Goal: Task Accomplishment & Management: Use online tool/utility

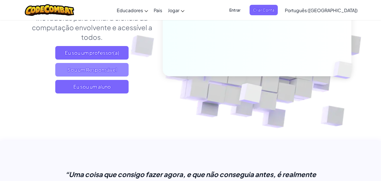
scroll to position [113, 0]
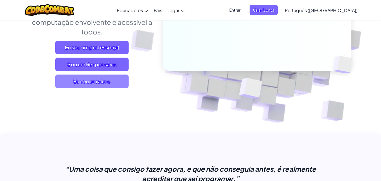
click at [111, 81] on font "Eu sou um aluno" at bounding box center [92, 81] width 38 height 6
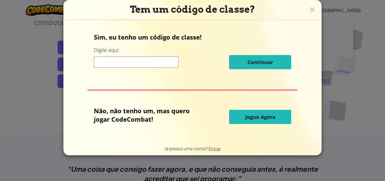
click at [110, 62] on input at bounding box center [136, 61] width 85 height 11
click at [312, 9] on img at bounding box center [312, 10] width 7 height 8
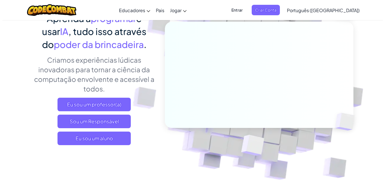
scroll to position [0, 0]
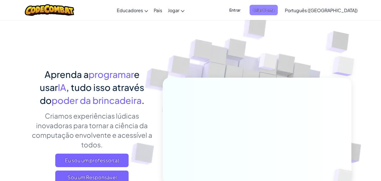
click at [274, 12] on font "Criar Conta" at bounding box center [263, 9] width 21 height 5
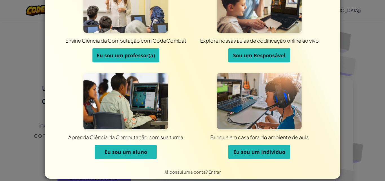
scroll to position [43, 0]
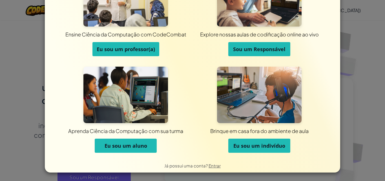
click at [131, 145] on font "Eu sou um aluno" at bounding box center [126, 145] width 43 height 7
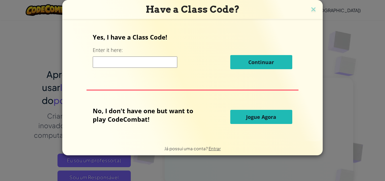
scroll to position [0, 0]
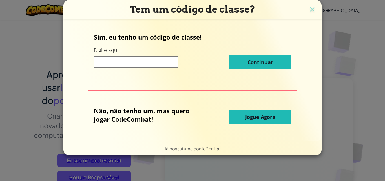
click at [136, 62] on input at bounding box center [136, 61] width 85 height 11
click at [253, 112] on button "Jogue Agora" at bounding box center [260, 117] width 62 height 14
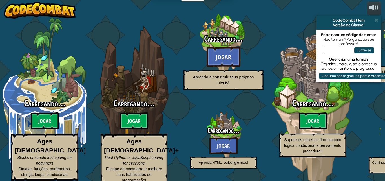
select select "pt-BR"
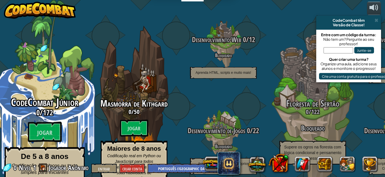
click at [60, 71] on div "CodeCombat Júnior 0 / 172 Jogar De 5 a 8 anos Codificação em blocos ou texto si…" at bounding box center [44, 107] width 107 height 215
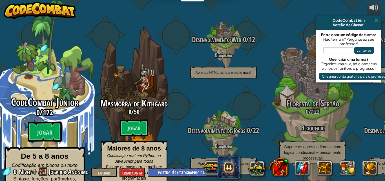
select select "pt-BR"
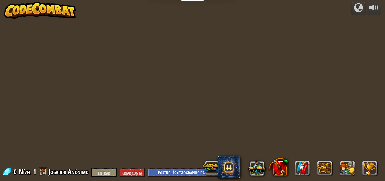
select select "pt-BR"
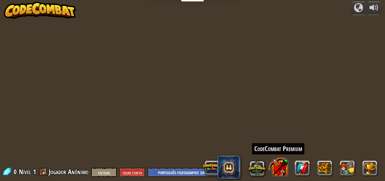
select select "pt-BR"
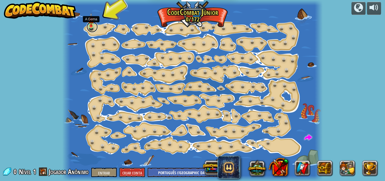
click at [92, 28] on link at bounding box center [92, 26] width 11 height 11
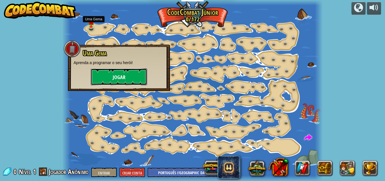
click at [123, 74] on font "Jogar" at bounding box center [119, 77] width 13 height 7
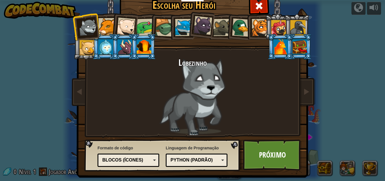
drag, startPoint x: 195, startPoint y: 72, endPoint x: 211, endPoint y: 92, distance: 25.4
click at [195, 73] on div "Lobezinho" at bounding box center [193, 97] width 212 height 78
click at [268, 154] on font "Próximo" at bounding box center [272, 154] width 27 height 10
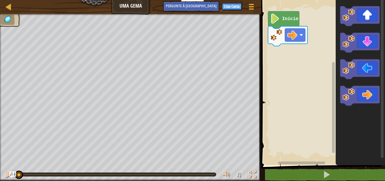
click at [300, 59] on rect "Espaço de trabalho do Blockly" at bounding box center [323, 81] width 126 height 168
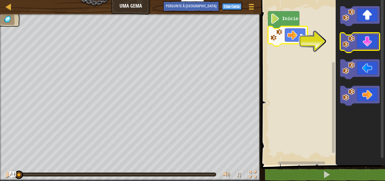
click at [363, 41] on icon "Espaço de trabalho do Blockly" at bounding box center [359, 43] width 39 height 20
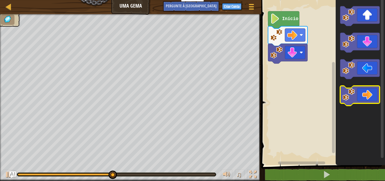
click at [371, 90] on icon "Espaço de trabalho do Blockly" at bounding box center [359, 96] width 39 height 20
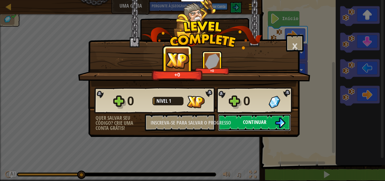
click at [256, 119] on font "Continuar" at bounding box center [254, 121] width 23 height 7
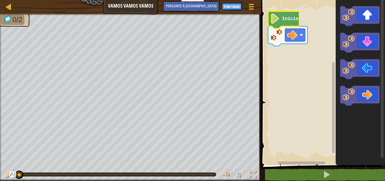
click at [277, 19] on image "Espaço de trabalho do Blockly" at bounding box center [275, 19] width 10 height 10
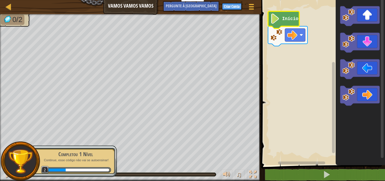
click at [300, 65] on rect "Espaço de trabalho do Blockly" at bounding box center [323, 81] width 126 height 168
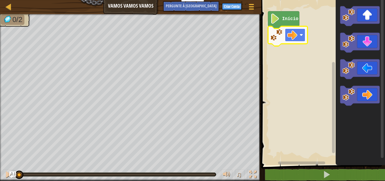
click at [290, 37] on image "Espaço de trabalho do Blockly" at bounding box center [292, 35] width 10 height 10
click at [363, 92] on icon "Espaço de trabalho do Blockly" at bounding box center [359, 96] width 39 height 20
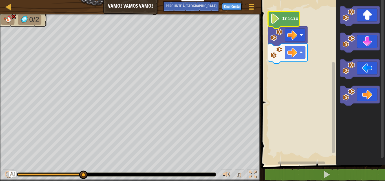
click at [276, 21] on image "Espaço de trabalho do Blockly" at bounding box center [275, 19] width 10 height 10
click at [282, 41] on image "Espaço de trabalho do Blockly" at bounding box center [276, 35] width 12 height 12
click at [296, 58] on rect "Espaço de trabalho do Blockly" at bounding box center [295, 52] width 20 height 13
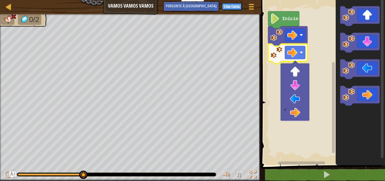
click at [313, 45] on rect "Espaço de trabalho do Blockly" at bounding box center [323, 81] width 126 height 168
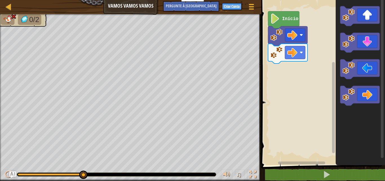
click at [275, 38] on image "Espaço de trabalho do Blockly" at bounding box center [276, 35] width 12 height 12
click at [278, 55] on image "Espaço de trabalho do Blockly" at bounding box center [276, 52] width 12 height 12
click at [279, 24] on icon "Espaço de trabalho do Blockly" at bounding box center [283, 19] width 31 height 17
click at [278, 38] on image "Espaço de trabalho do Blockly" at bounding box center [276, 35] width 12 height 12
click at [278, 62] on icon "Espaço de trabalho do Blockly" at bounding box center [287, 54] width 39 height 20
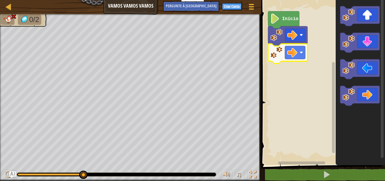
click at [348, 31] on icon "Espaço de trabalho do Blockly" at bounding box center [360, 81] width 49 height 168
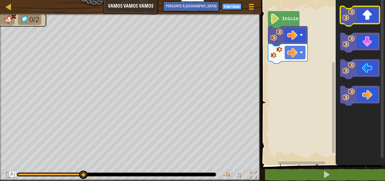
click at [362, 18] on icon "Espaço de trabalho do Blockly" at bounding box center [359, 16] width 39 height 20
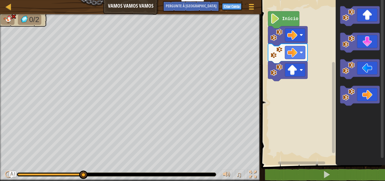
click at [279, 17] on image "Espaço de trabalho do Blockly" at bounding box center [275, 19] width 10 height 10
click at [9, 7] on div at bounding box center [8, 6] width 7 height 7
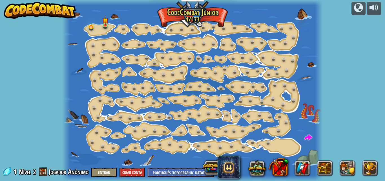
select select "pt-BR"
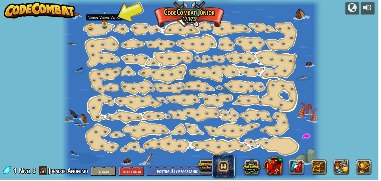
click at [107, 24] on img at bounding box center [105, 18] width 6 height 14
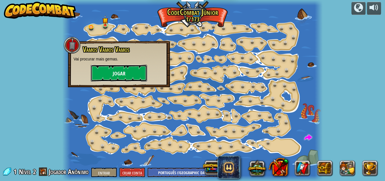
click at [122, 75] on font "Jogar" at bounding box center [119, 73] width 13 height 7
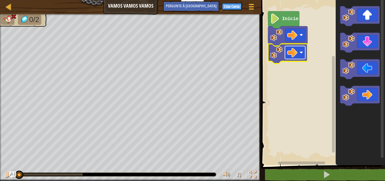
click at [300, 55] on rect "Espaço de trabalho do Blockly" at bounding box center [295, 52] width 20 height 13
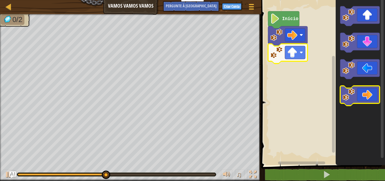
click at [358, 97] on icon "Espaço de trabalho do Blockly" at bounding box center [359, 96] width 39 height 20
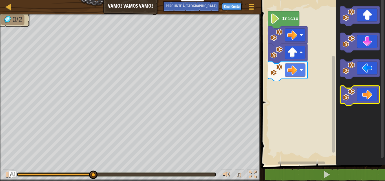
click at [370, 94] on icon "Espaço de trabalho do Blockly" at bounding box center [359, 96] width 39 height 20
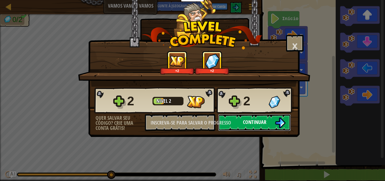
click at [258, 121] on font "Continuar" at bounding box center [254, 121] width 23 height 7
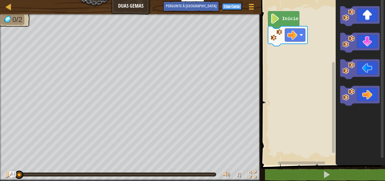
click at [278, 22] on image "Espaço de trabalho do Blockly" at bounding box center [275, 19] width 10 height 10
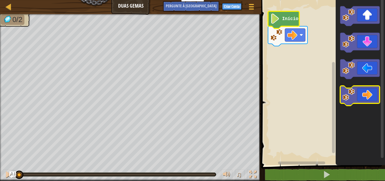
click at [368, 99] on icon "Espaço de trabalho do Blockly" at bounding box center [359, 96] width 39 height 20
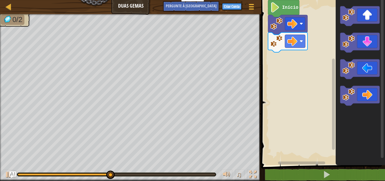
click at [381, 76] on icon "Espaço de trabalho do Blockly" at bounding box center [383, 81] width 4 height 166
click at [225, 173] on div at bounding box center [226, 174] width 7 height 7
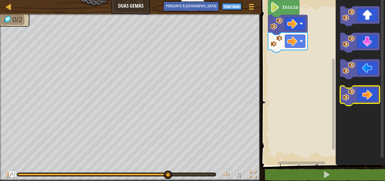
click at [368, 104] on rect "Espaço de trabalho do Blockly" at bounding box center [359, 96] width 39 height 20
click at [367, 101] on icon "Espaço de trabalho do Blockly" at bounding box center [359, 96] width 39 height 20
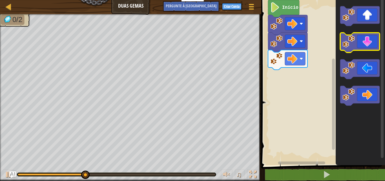
click at [367, 43] on icon "Espaço de trabalho do Blockly" at bounding box center [359, 43] width 39 height 20
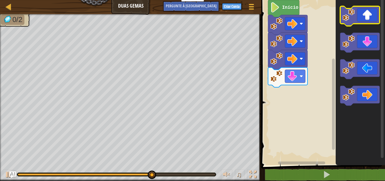
click at [358, 21] on icon "Espaço de trabalho do Blockly" at bounding box center [359, 16] width 39 height 20
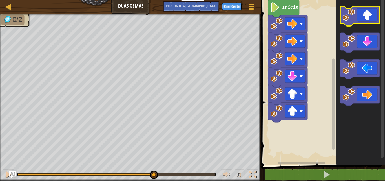
click at [358, 20] on icon "Espaço de trabalho do Blockly" at bounding box center [359, 16] width 39 height 20
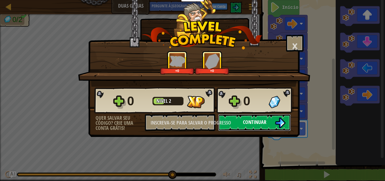
click at [243, 122] on font "Continuar" at bounding box center [254, 121] width 23 height 7
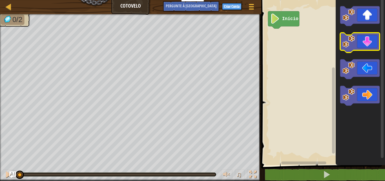
click at [364, 42] on icon "Espaço de trabalho do Blockly" at bounding box center [359, 43] width 39 height 20
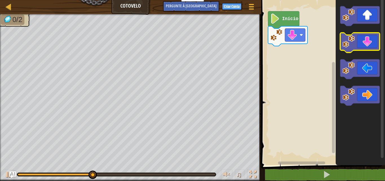
click at [358, 43] on icon "Espaço de trabalho do Blockly" at bounding box center [359, 43] width 39 height 20
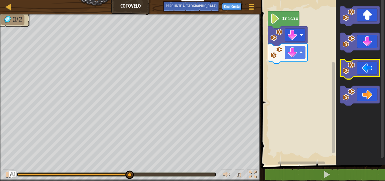
click at [355, 70] on image "Espaço de trabalho do Blockly" at bounding box center [349, 68] width 12 height 12
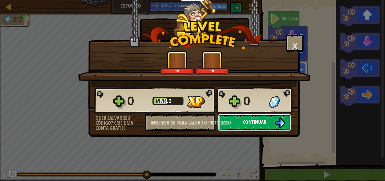
click at [273, 122] on button "Continuar" at bounding box center [254, 122] width 73 height 17
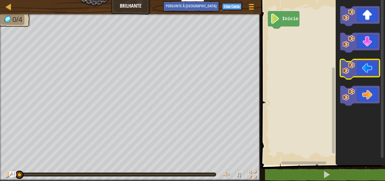
click at [362, 68] on icon "Espaço de trabalho do Blockly" at bounding box center [359, 69] width 39 height 20
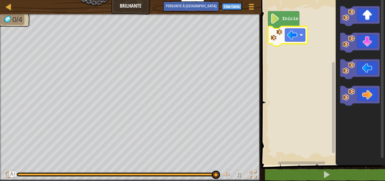
click at [302, 36] on image "Espaço de trabalho do Blockly" at bounding box center [301, 34] width 3 height 3
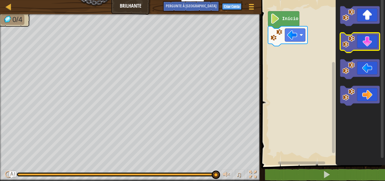
click at [368, 45] on icon "Espaço de trabalho do Blockly" at bounding box center [359, 43] width 39 height 20
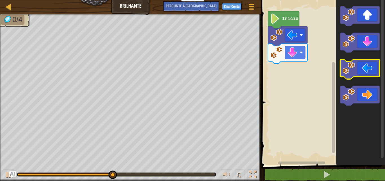
click at [360, 69] on icon "Espaço de trabalho do Blockly" at bounding box center [359, 69] width 39 height 20
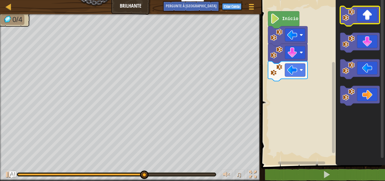
click at [367, 21] on icon "Espaço de trabalho do Blockly" at bounding box center [359, 16] width 39 height 20
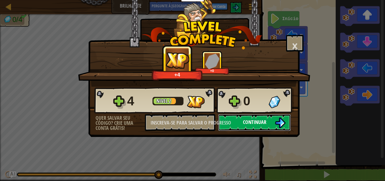
click at [237, 125] on button "Continuar" at bounding box center [254, 122] width 73 height 17
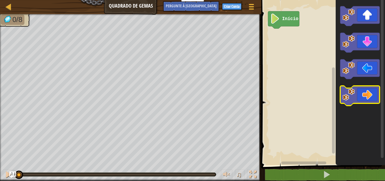
click at [365, 99] on icon "Espaço de trabalho do Blockly" at bounding box center [359, 96] width 39 height 20
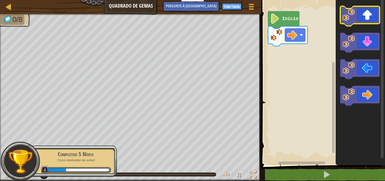
click at [361, 24] on rect "Espaço de trabalho do Blockly" at bounding box center [359, 16] width 39 height 20
click at [362, 19] on icon "Espaço de trabalho do Blockly" at bounding box center [359, 16] width 39 height 20
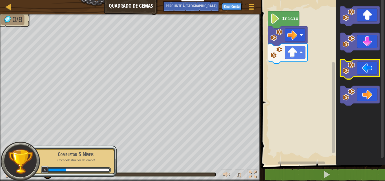
click at [358, 71] on icon "Espaço de trabalho do Blockly" at bounding box center [359, 69] width 39 height 20
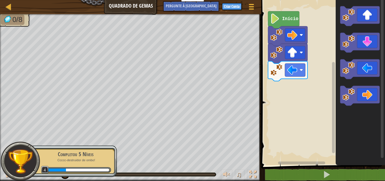
click at [360, 72] on icon "Espaço de trabalho do Blockly" at bounding box center [359, 69] width 39 height 20
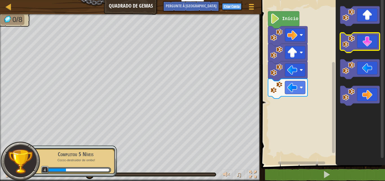
click at [369, 38] on icon "Espaço de trabalho do Blockly" at bounding box center [359, 43] width 39 height 20
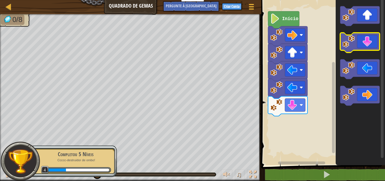
click at [368, 45] on icon "Espaço de trabalho do Blockly" at bounding box center [359, 43] width 39 height 20
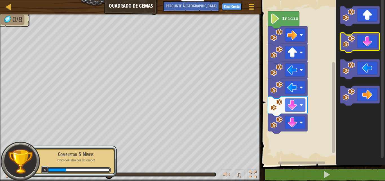
click at [368, 45] on icon "Espaço de trabalho do Blockly" at bounding box center [359, 43] width 39 height 20
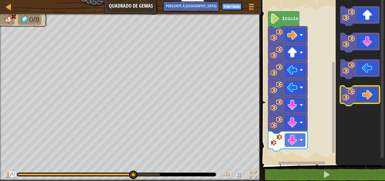
click at [366, 94] on icon "Espaço de trabalho do Blockly" at bounding box center [359, 96] width 39 height 20
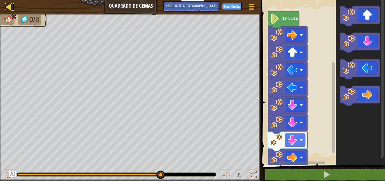
click at [9, 5] on div at bounding box center [8, 6] width 7 height 7
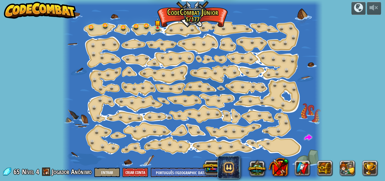
select select "pt-BR"
